Goal: Find specific page/section: Find specific page/section

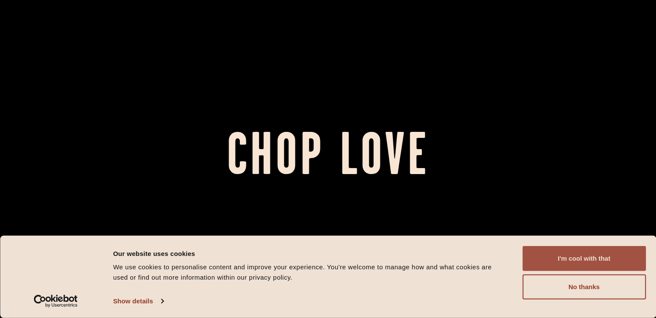
click at [566, 258] on button "I'm cool with that" at bounding box center [583, 258] width 123 height 25
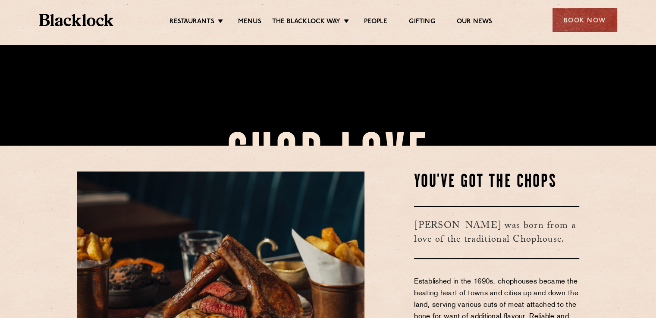
scroll to position [302, 0]
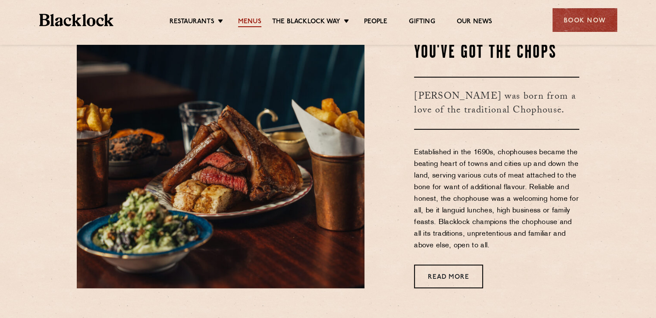
click at [245, 21] on link "Menus" at bounding box center [249, 22] width 23 height 9
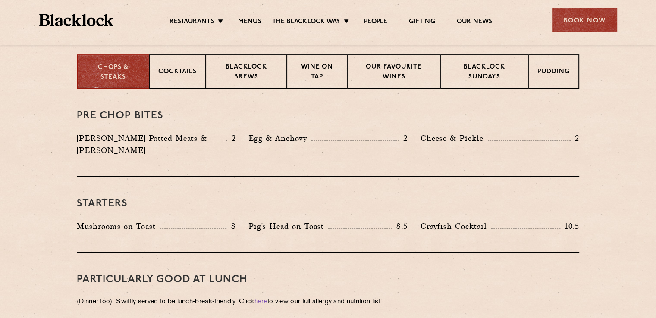
scroll to position [388, 0]
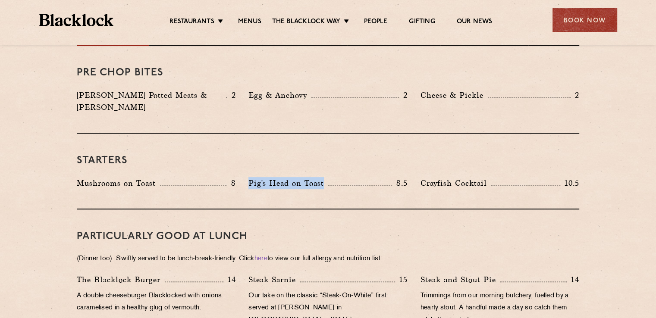
drag, startPoint x: 251, startPoint y: 172, endPoint x: 321, endPoint y: 170, distance: 70.3
click at [323, 177] on p "Pig's Head on Toast" at bounding box center [288, 183] width 80 height 12
copy p "Pig's Head on Toast"
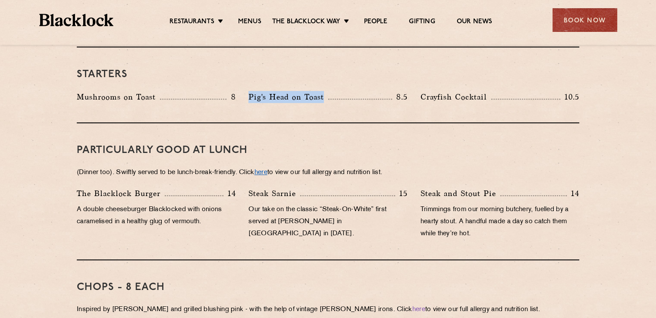
click at [267, 169] on link "here" at bounding box center [260, 172] width 13 height 6
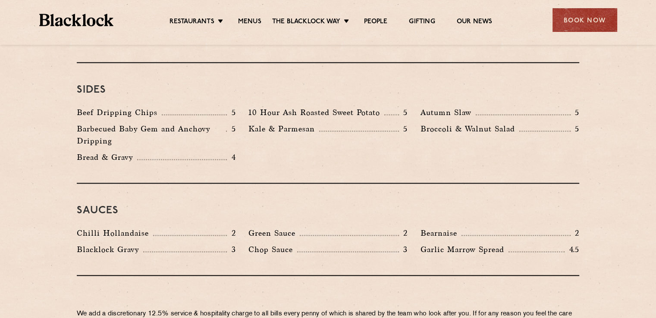
scroll to position [1466, 0]
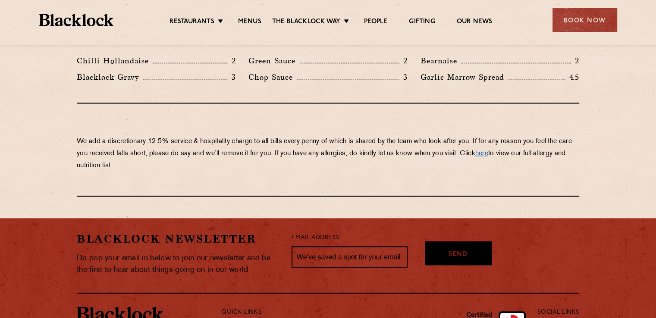
click at [488, 150] on link "here" at bounding box center [481, 153] width 13 height 6
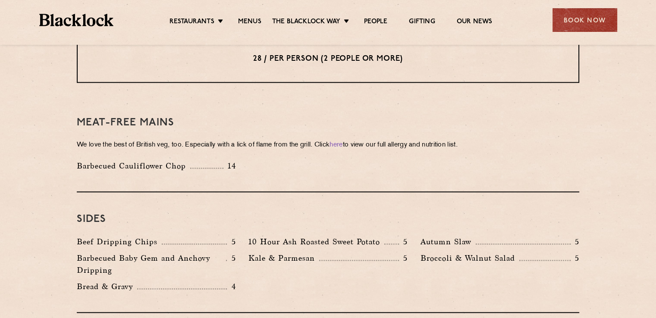
scroll to position [1250, 0]
